Goal: Contribute content

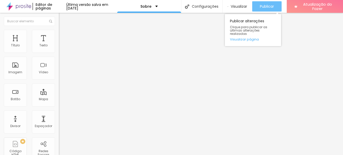
click at [269, 7] on font "Publicar" at bounding box center [267, 6] width 14 height 5
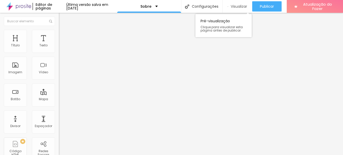
click at [243, 3] on div "Visualizar" at bounding box center [238, 6] width 20 height 10
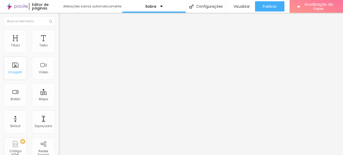
click at [18, 70] on div "Imagem" at bounding box center [15, 68] width 23 height 23
click at [17, 69] on div "Imagem" at bounding box center [15, 68] width 23 height 23
click at [16, 68] on div "Imagem" at bounding box center [15, 68] width 23 height 23
